Goal: Communication & Community: Share content

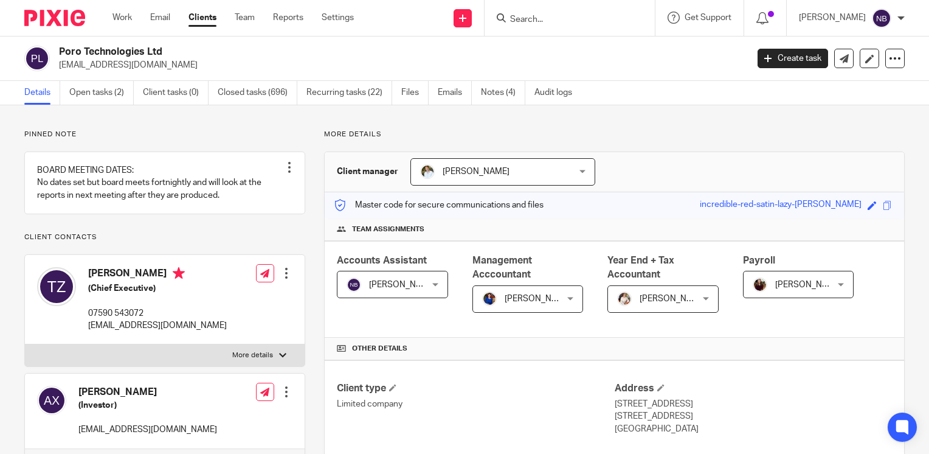
scroll to position [1209, 0]
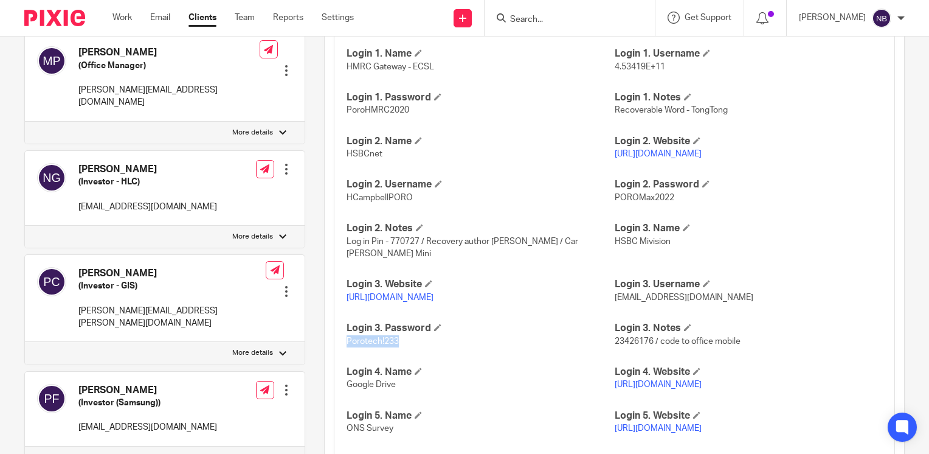
drag, startPoint x: 715, startPoint y: 167, endPoint x: 608, endPoint y: 167, distance: 107.0
click at [615, 160] on p "https://www.hsbcnet.com/" at bounding box center [749, 154] width 268 height 12
drag, startPoint x: 608, startPoint y: 167, endPoint x: 620, endPoint y: 167, distance: 11.6
copy link "https://www.hsbcnet.com/"
drag, startPoint x: 409, startPoint y: 209, endPoint x: 345, endPoint y: 210, distance: 64.4
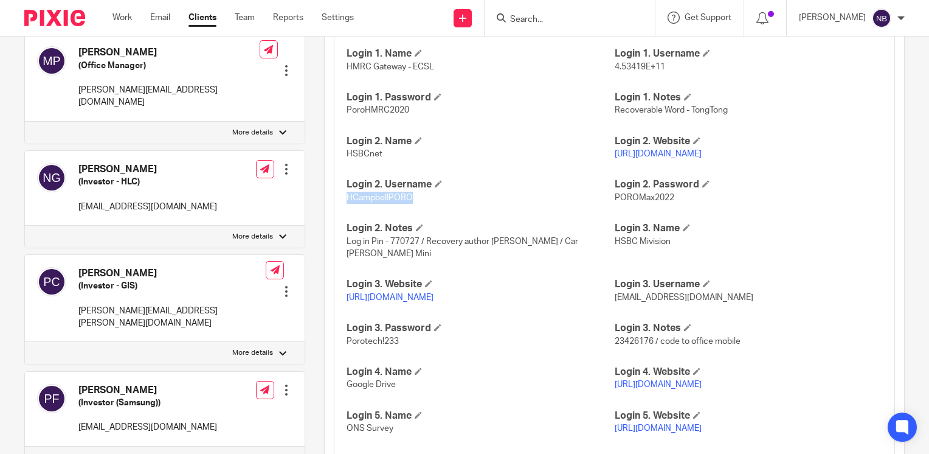
click at [347, 204] on p "HCampbellPORO" at bounding box center [481, 198] width 268 height 12
copy span "HCampbellPORO"
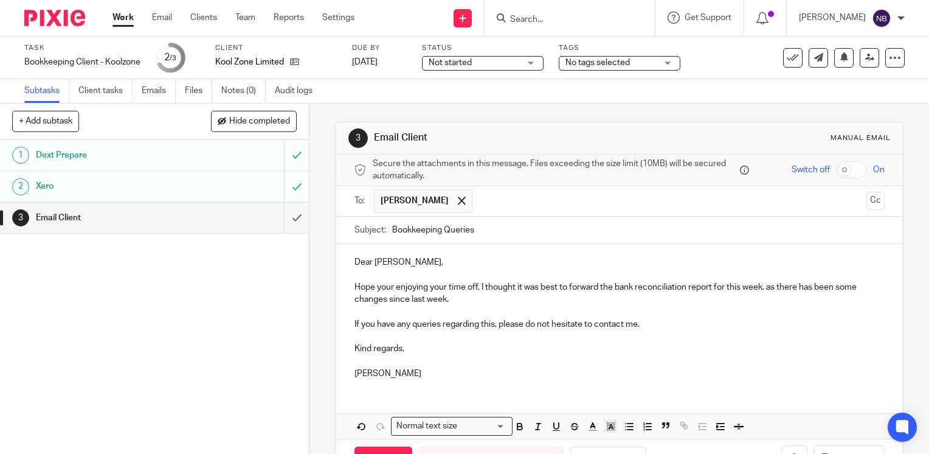
scroll to position [41, 0]
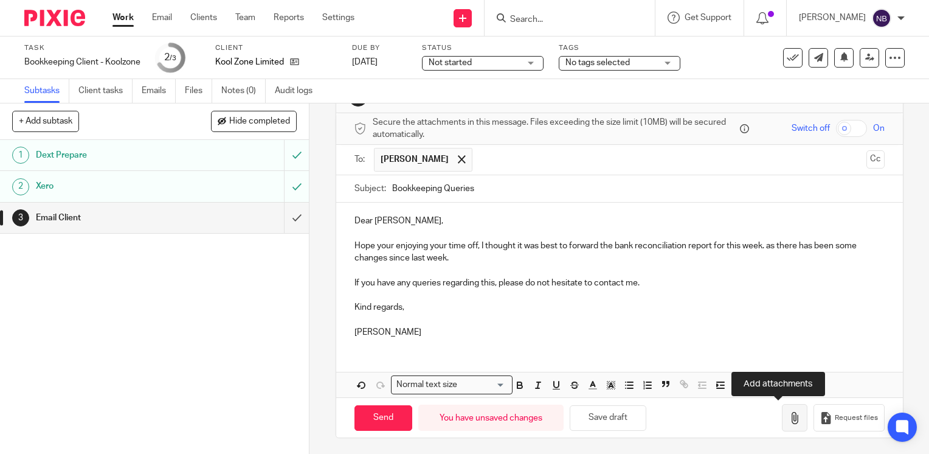
click at [782, 412] on button "button" at bounding box center [795, 417] width 26 height 27
click at [782, 422] on button "button" at bounding box center [795, 417] width 26 height 27
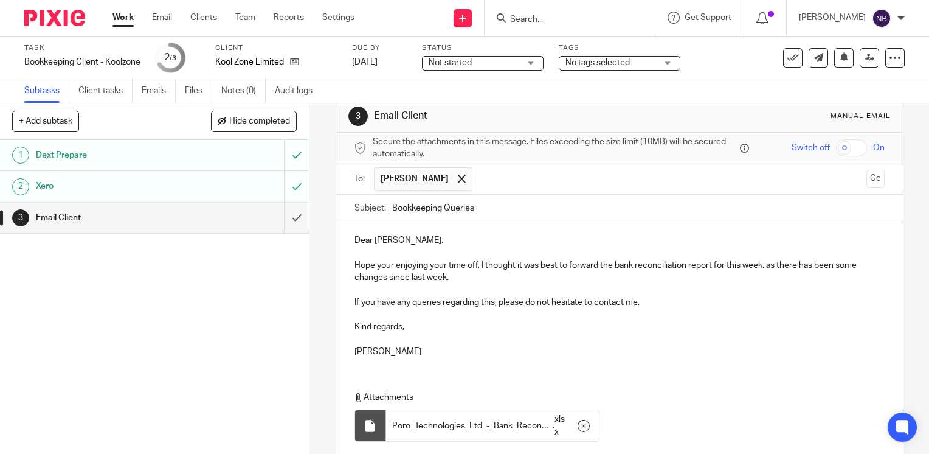
scroll to position [0, 0]
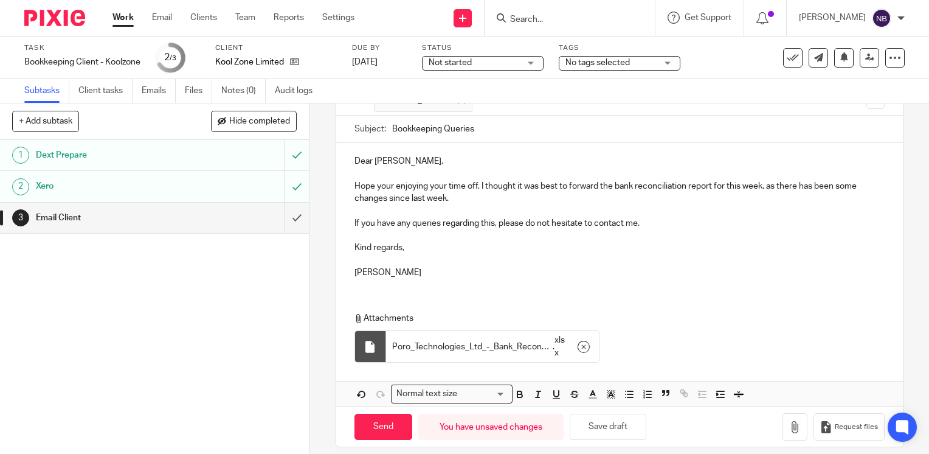
click at [578, 342] on icon "button" at bounding box center [584, 346] width 12 height 12
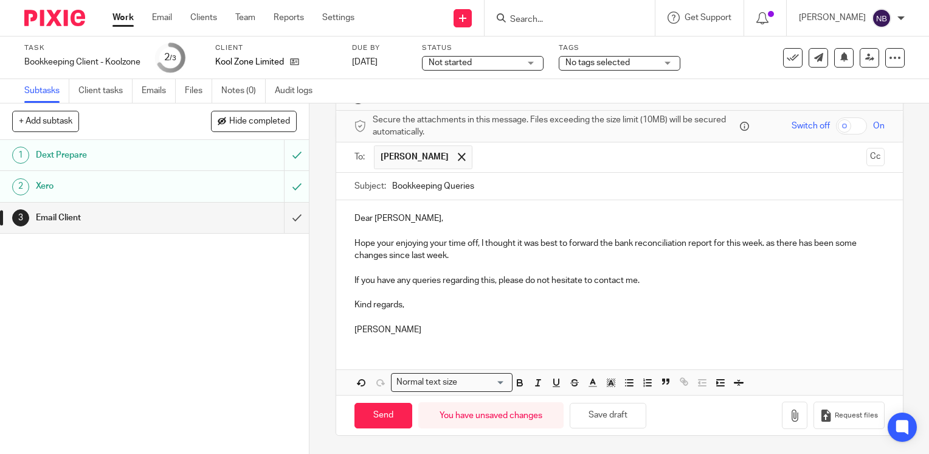
scroll to position [41, 0]
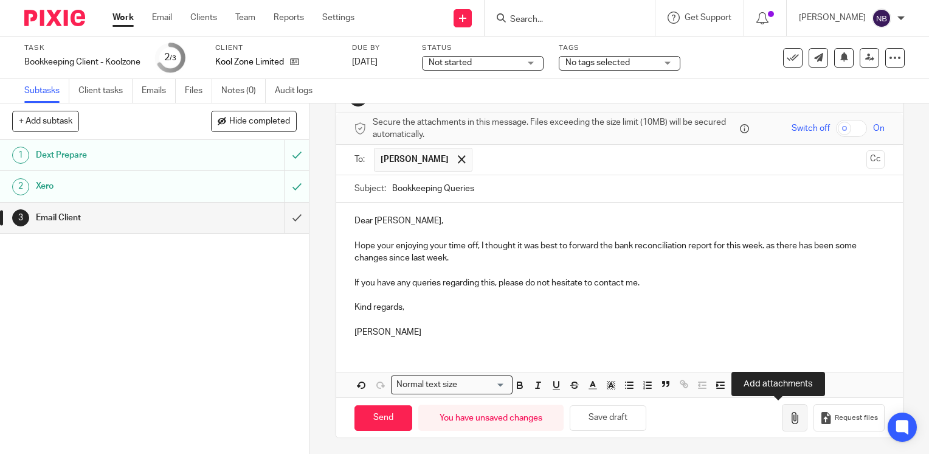
click at [789, 419] on icon "button" at bounding box center [795, 418] width 12 height 12
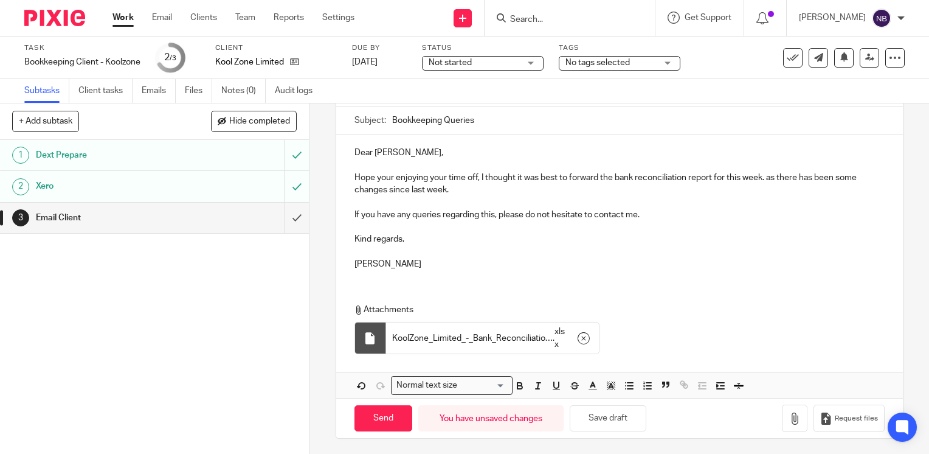
scroll to position [110, 0]
click at [362, 416] on input "Send" at bounding box center [383, 417] width 58 height 26
type input "Sent"
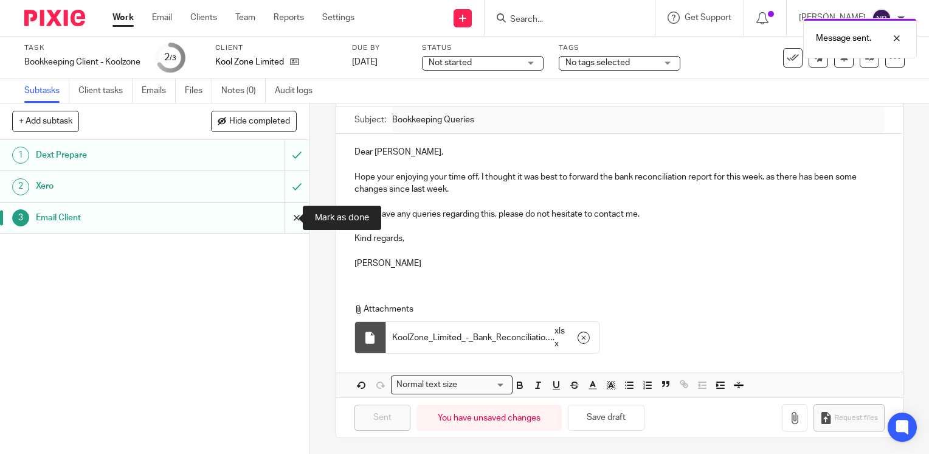
click at [287, 219] on input "submit" at bounding box center [154, 217] width 309 height 30
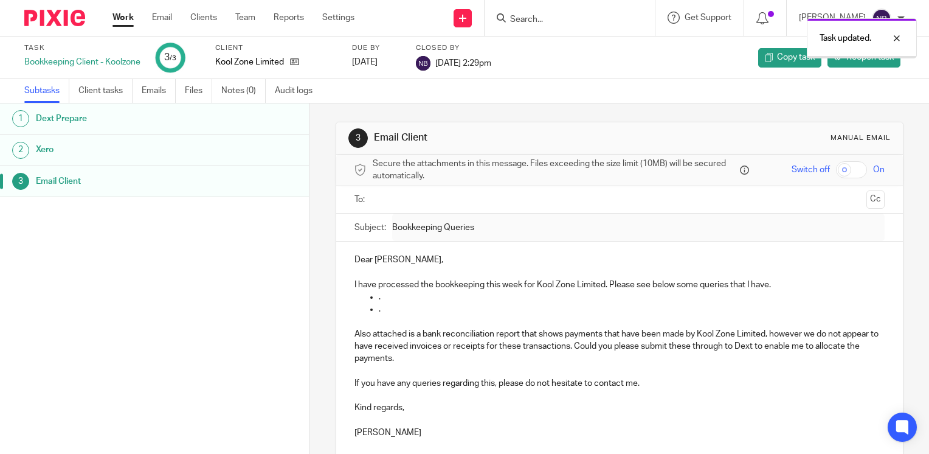
click at [120, 18] on link "Work" at bounding box center [122, 18] width 21 height 12
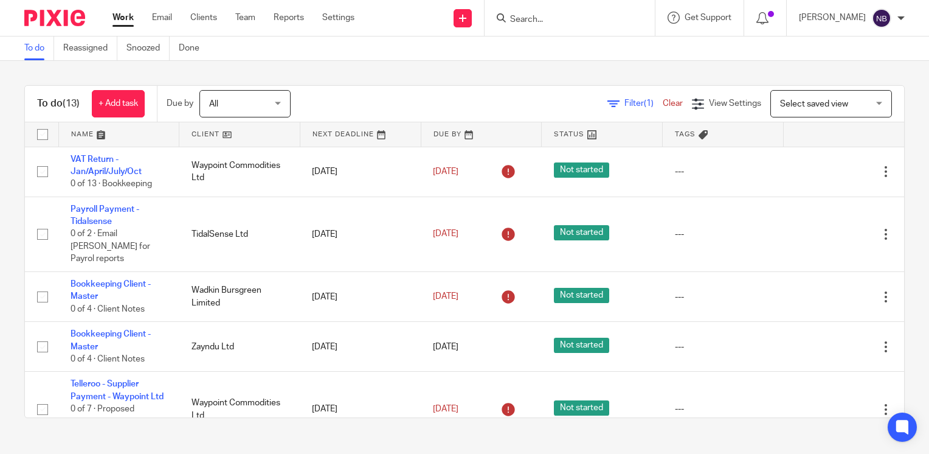
click at [207, 135] on link at bounding box center [239, 134] width 120 height 24
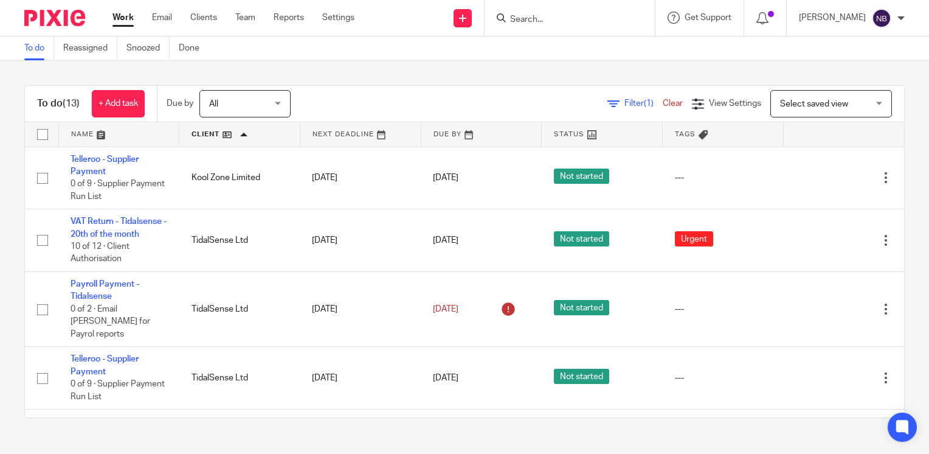
click at [83, 133] on link at bounding box center [119, 134] width 120 height 24
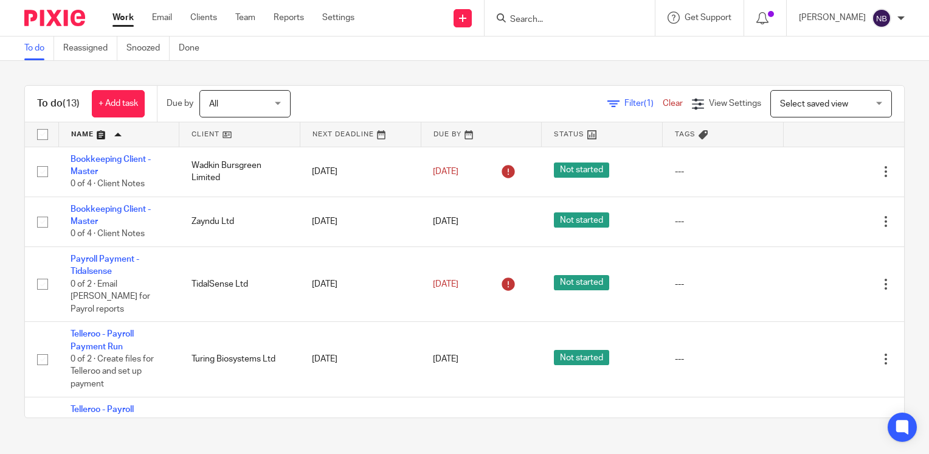
click at [83, 133] on link at bounding box center [119, 134] width 120 height 24
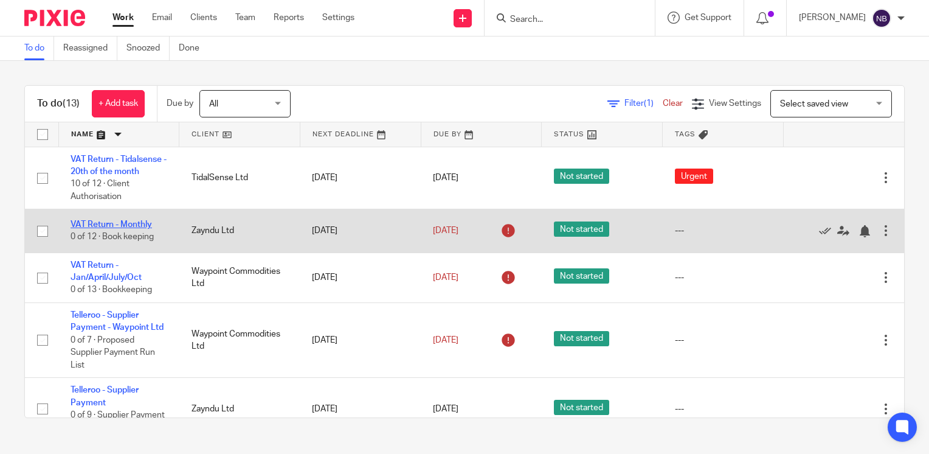
click at [84, 229] on link "VAT Return - Monthly" at bounding box center [111, 224] width 81 height 9
